Goal: Information Seeking & Learning: Understand process/instructions

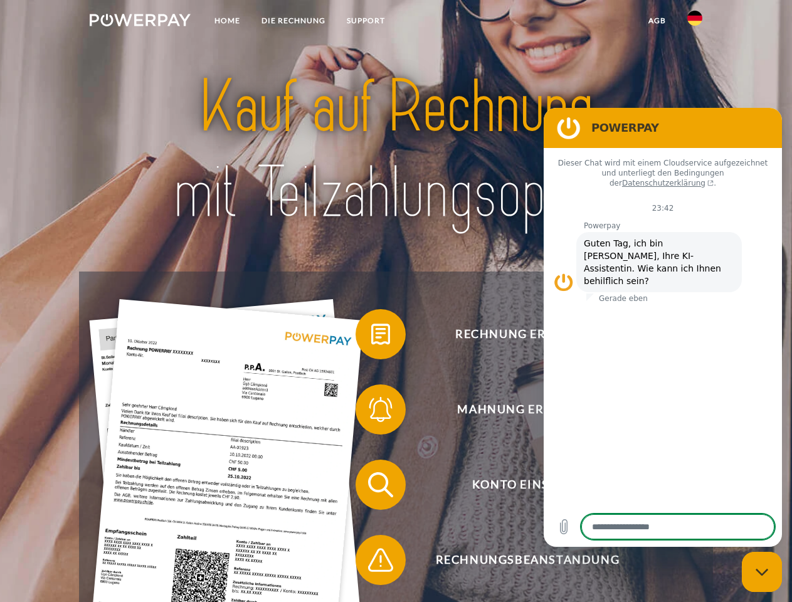
click at [140, 22] on img at bounding box center [140, 20] width 101 height 13
click at [695, 22] on img at bounding box center [694, 18] width 15 height 15
click at [656, 21] on link "agb" at bounding box center [657, 20] width 39 height 23
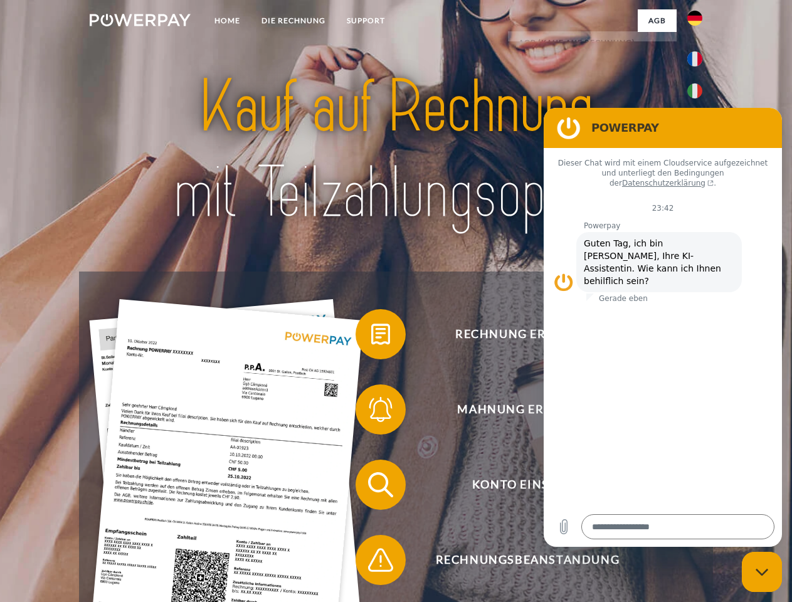
click at [371, 337] on span at bounding box center [361, 334] width 63 height 63
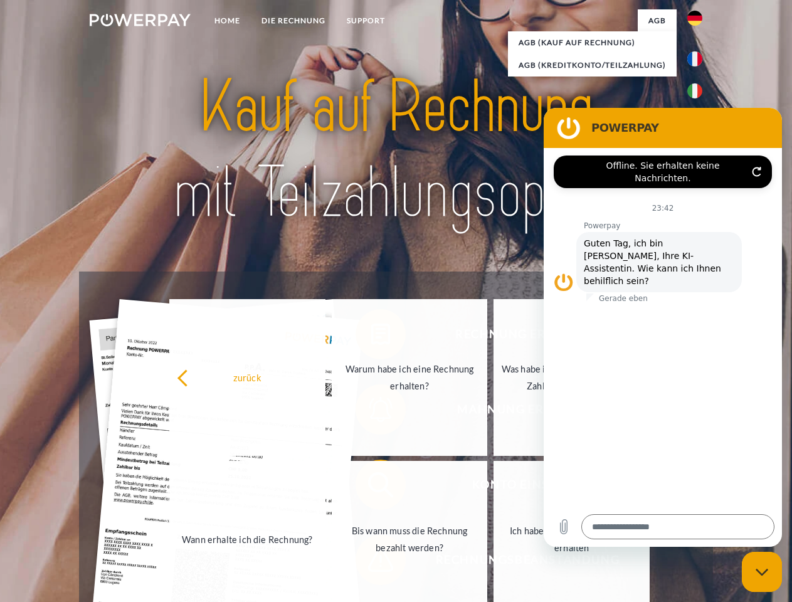
click at [371, 412] on link "Warum habe ich eine Rechnung erhalten?" at bounding box center [410, 377] width 156 height 157
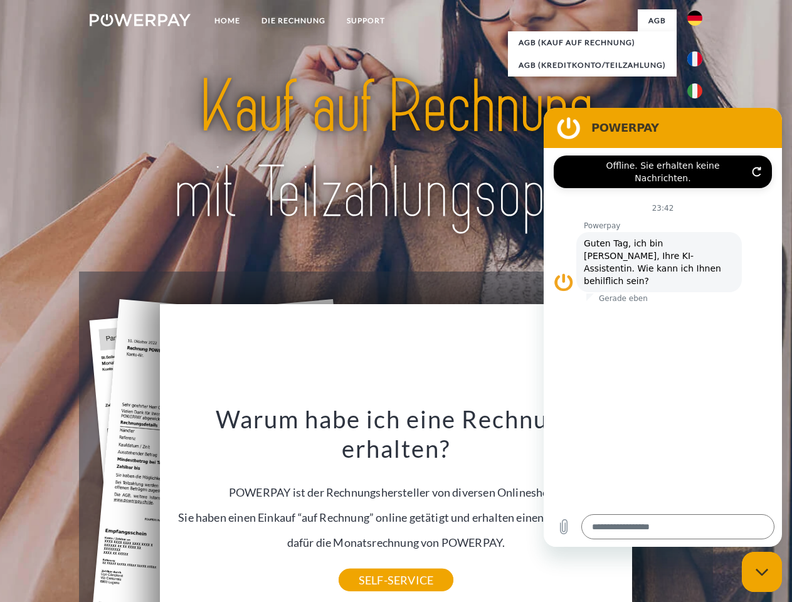
click at [371, 562] on div "Warum habe ich eine Rechnung erhalten? POWERPAY ist der Rechnungshersteller von…" at bounding box center [396, 492] width 458 height 176
click at [762, 572] on icon "Messaging-Fenster schließen" at bounding box center [761, 572] width 13 height 8
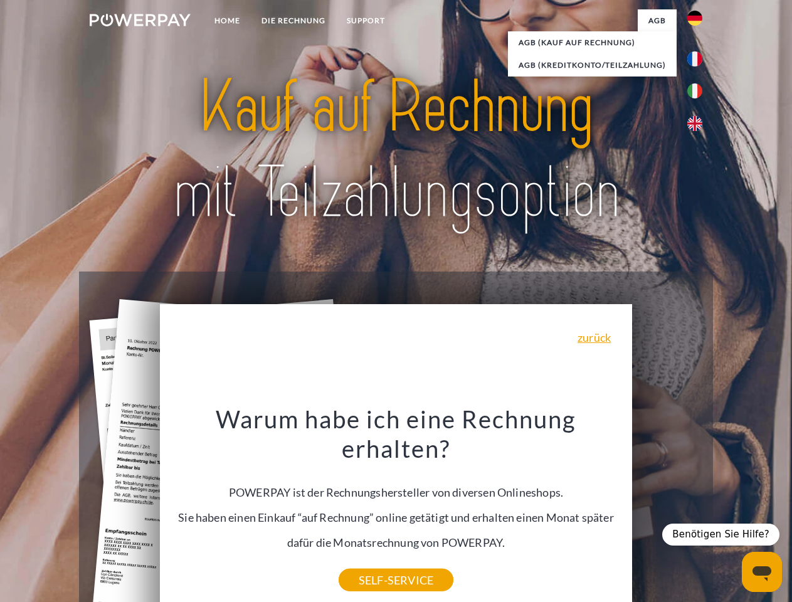
type textarea "*"
